Goal: Transaction & Acquisition: Register for event/course

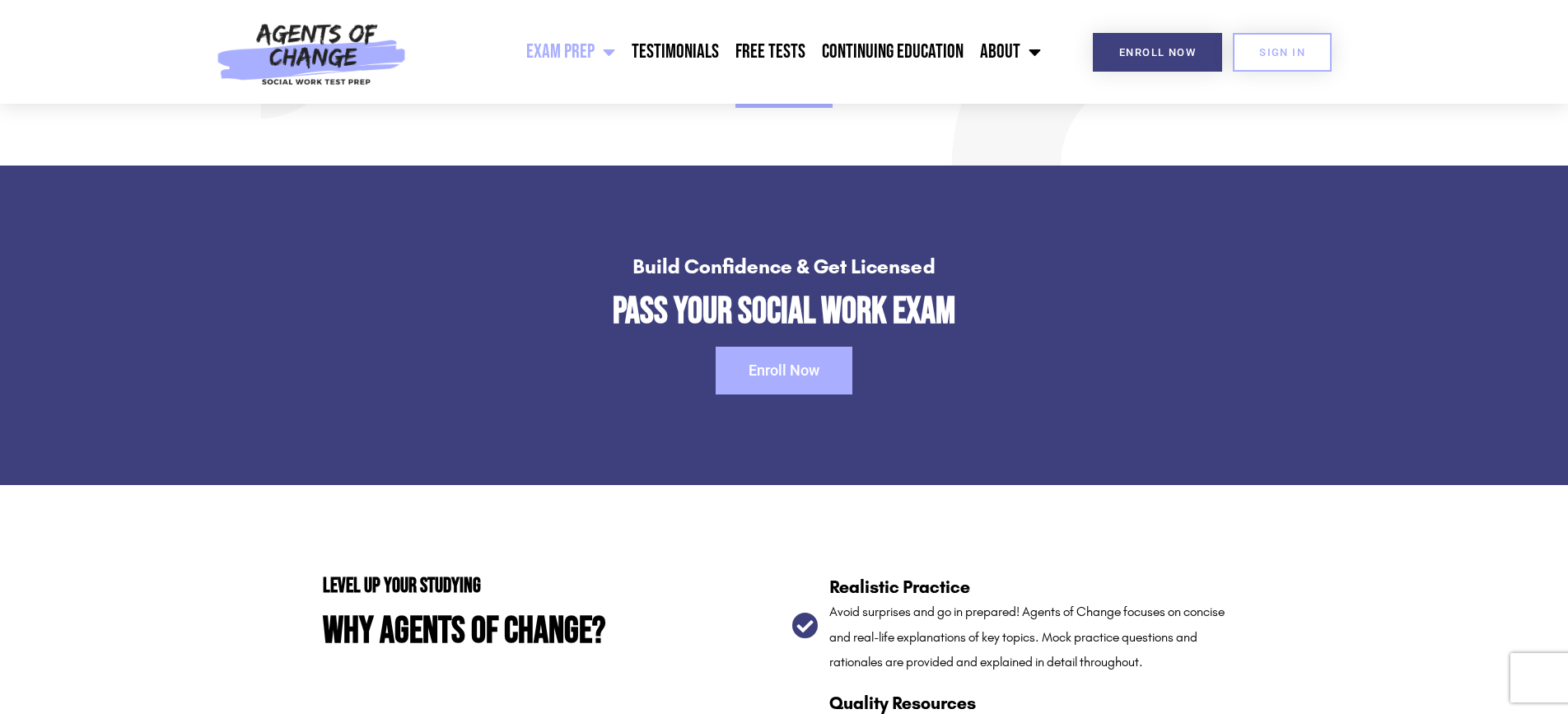
scroll to position [2355, 0]
click at [788, 362] on span "Enroll Now" at bounding box center [784, 370] width 71 height 14
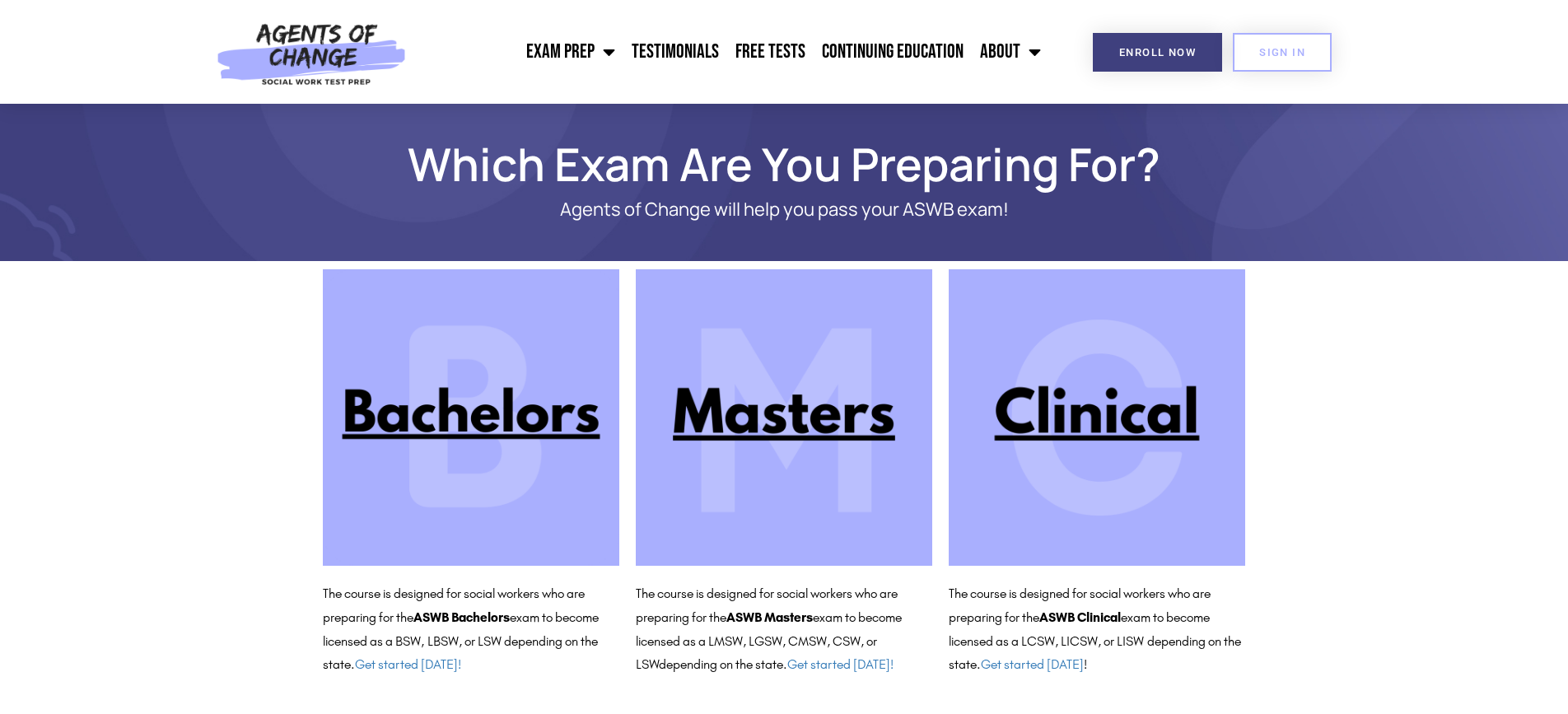
scroll to position [10, 0]
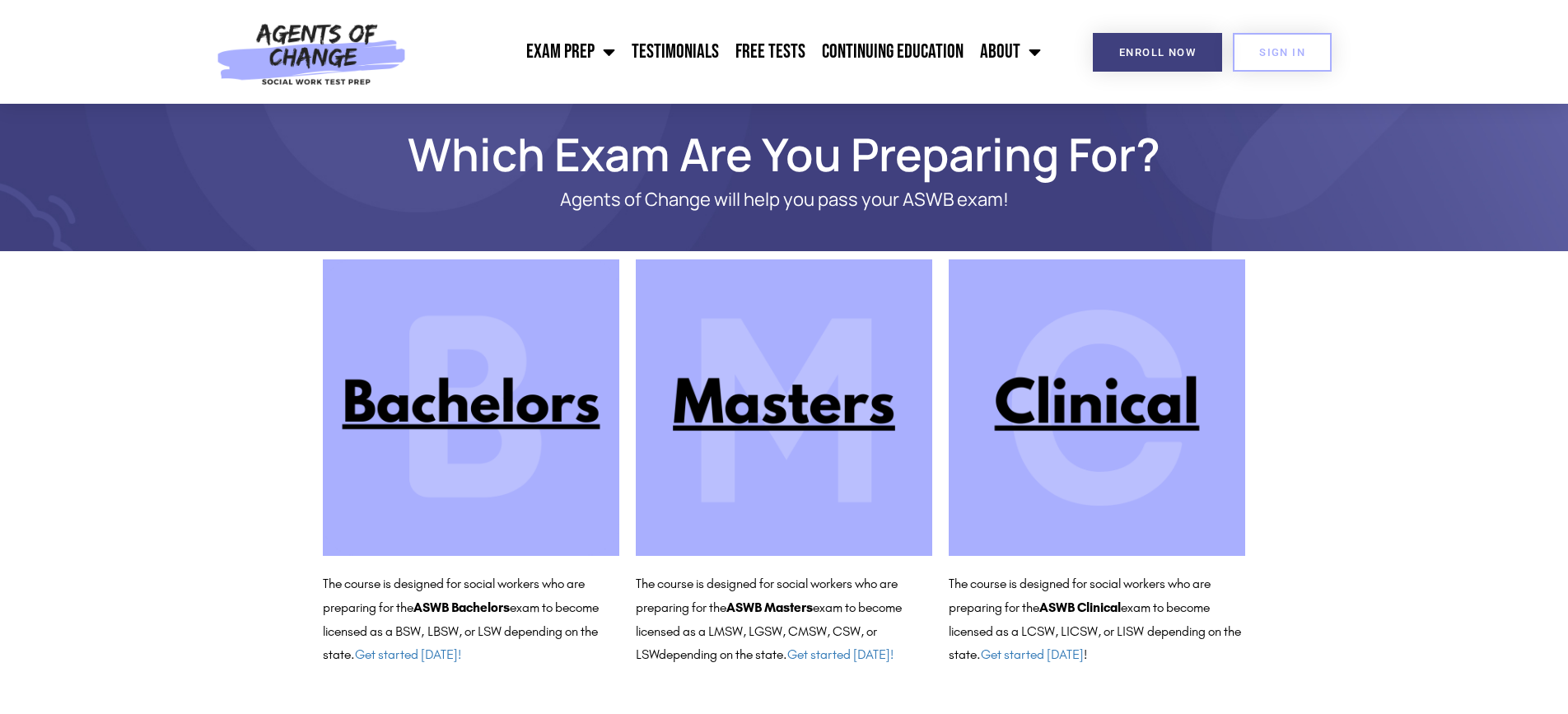
click at [774, 403] on img at bounding box center [784, 407] width 296 height 296
